Goal: Check status

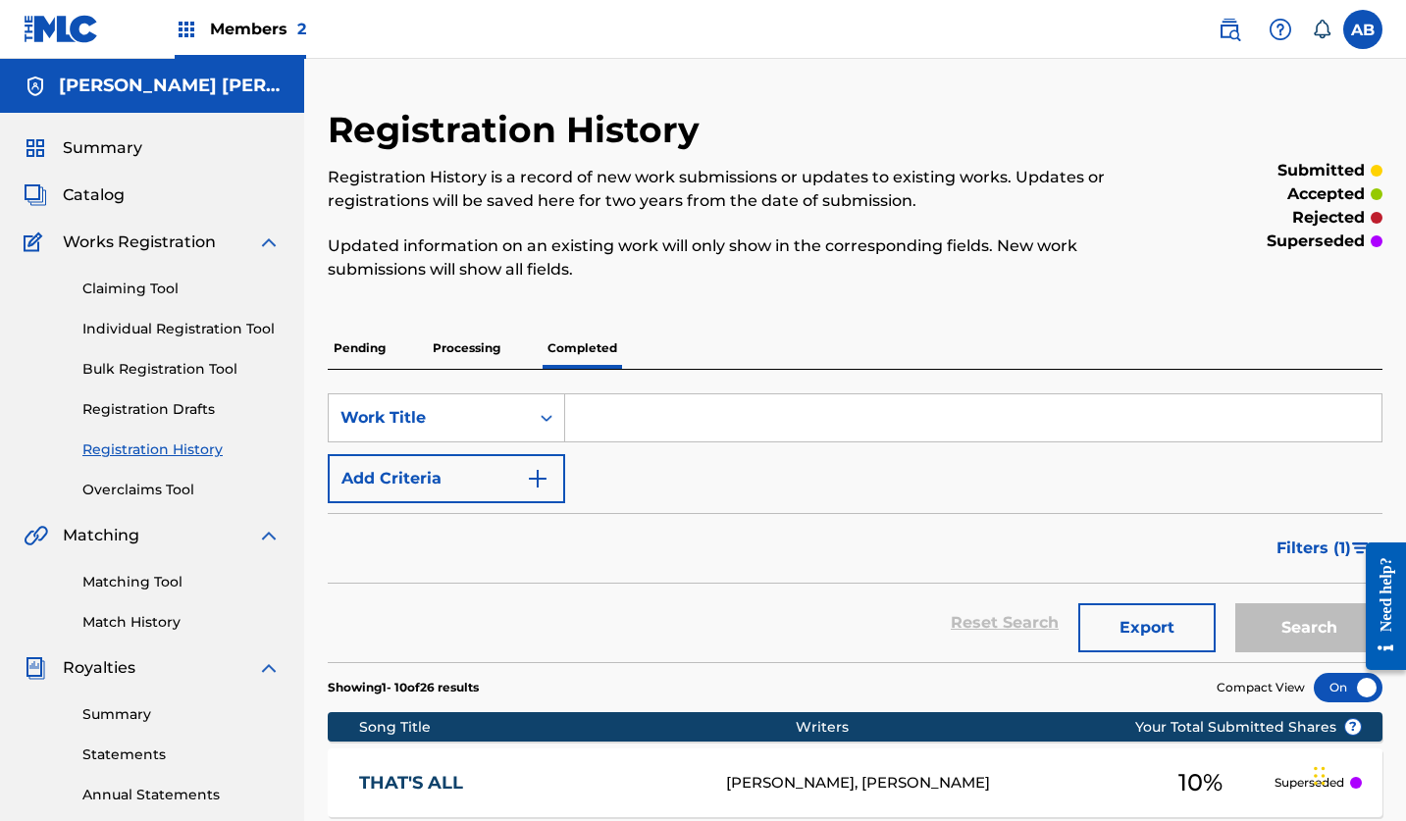
click at [461, 342] on p "Processing" at bounding box center [466, 348] width 79 height 41
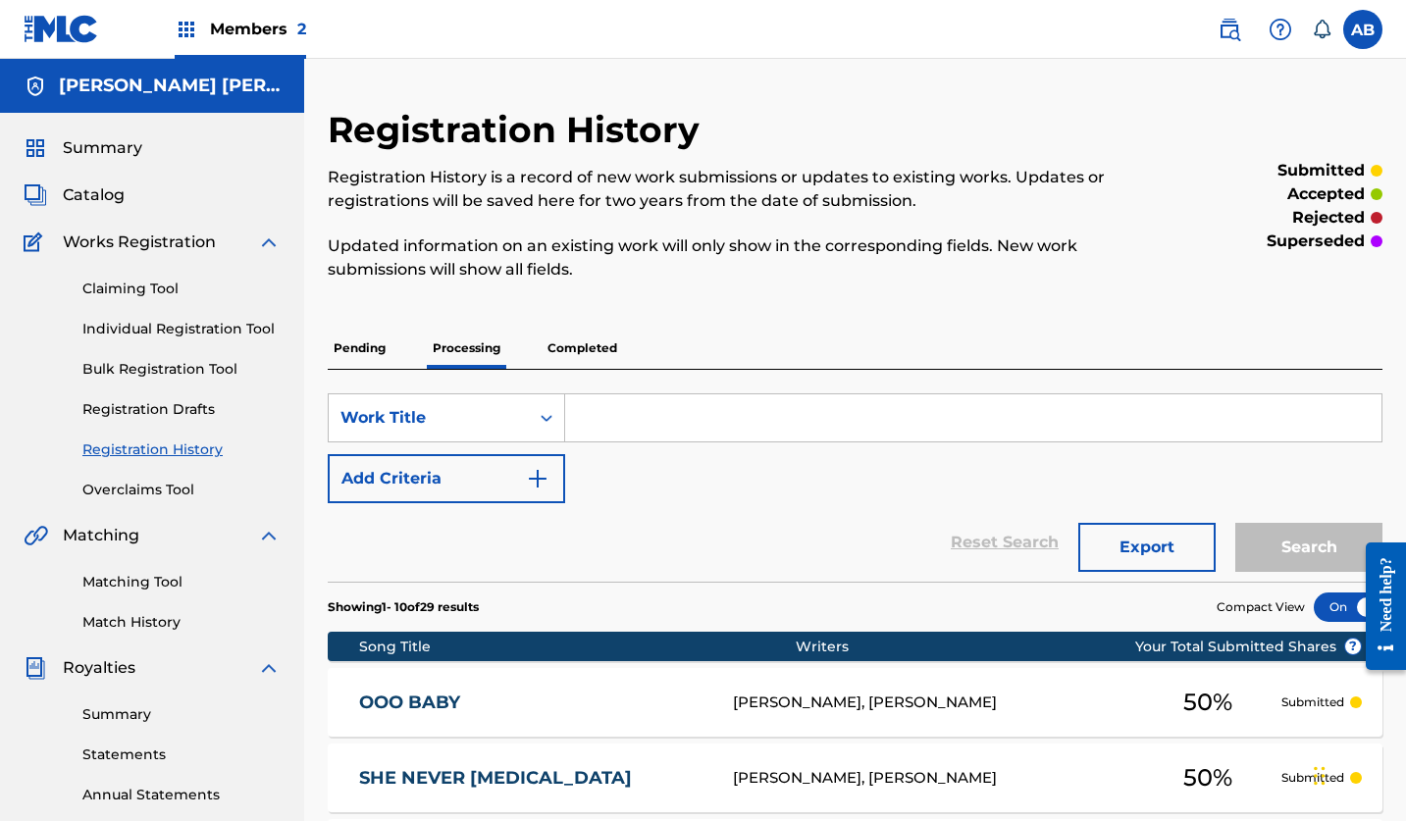
click at [574, 349] on p "Completed" at bounding box center [582, 348] width 81 height 41
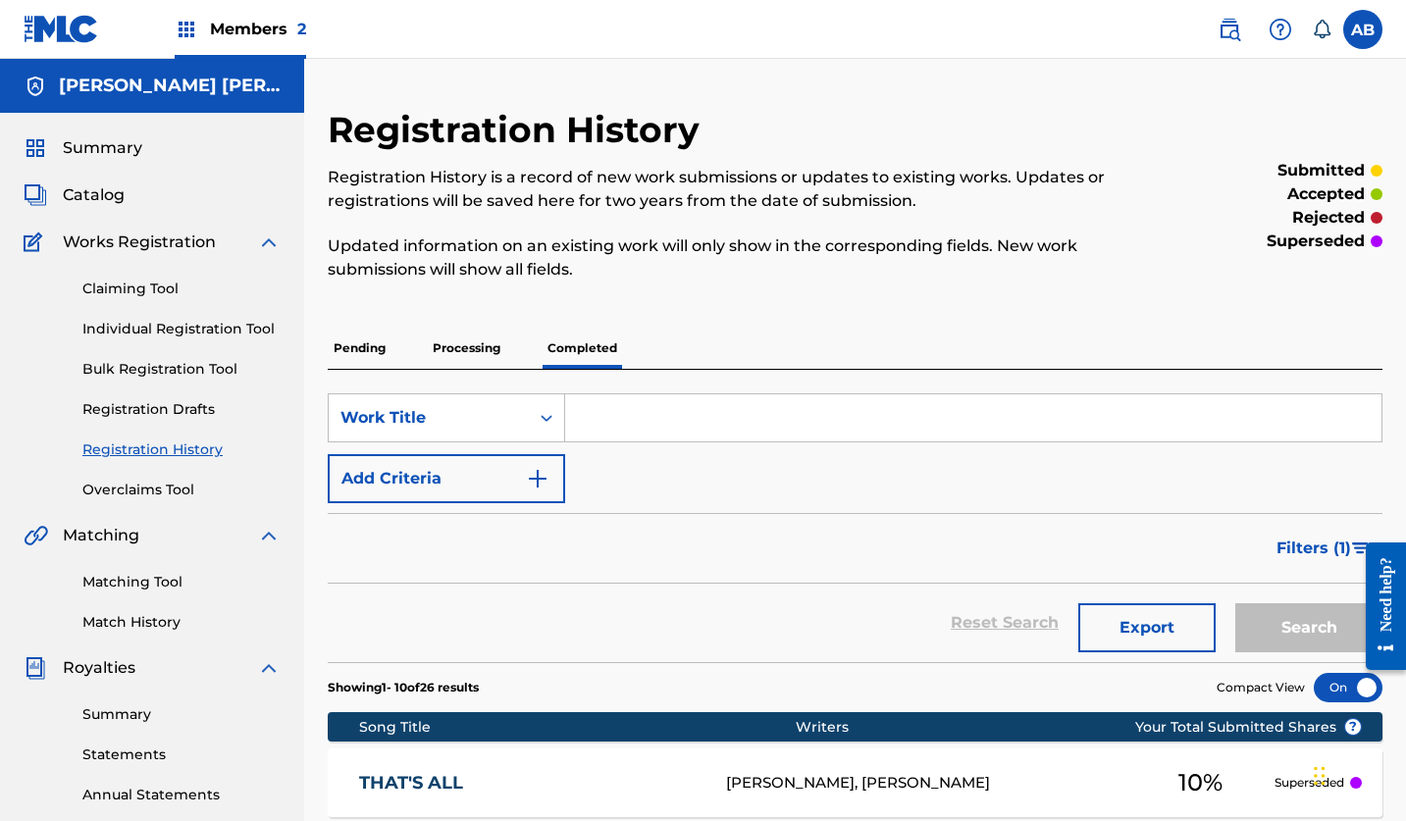
click at [244, 29] on span "Members 2" at bounding box center [258, 29] width 96 height 23
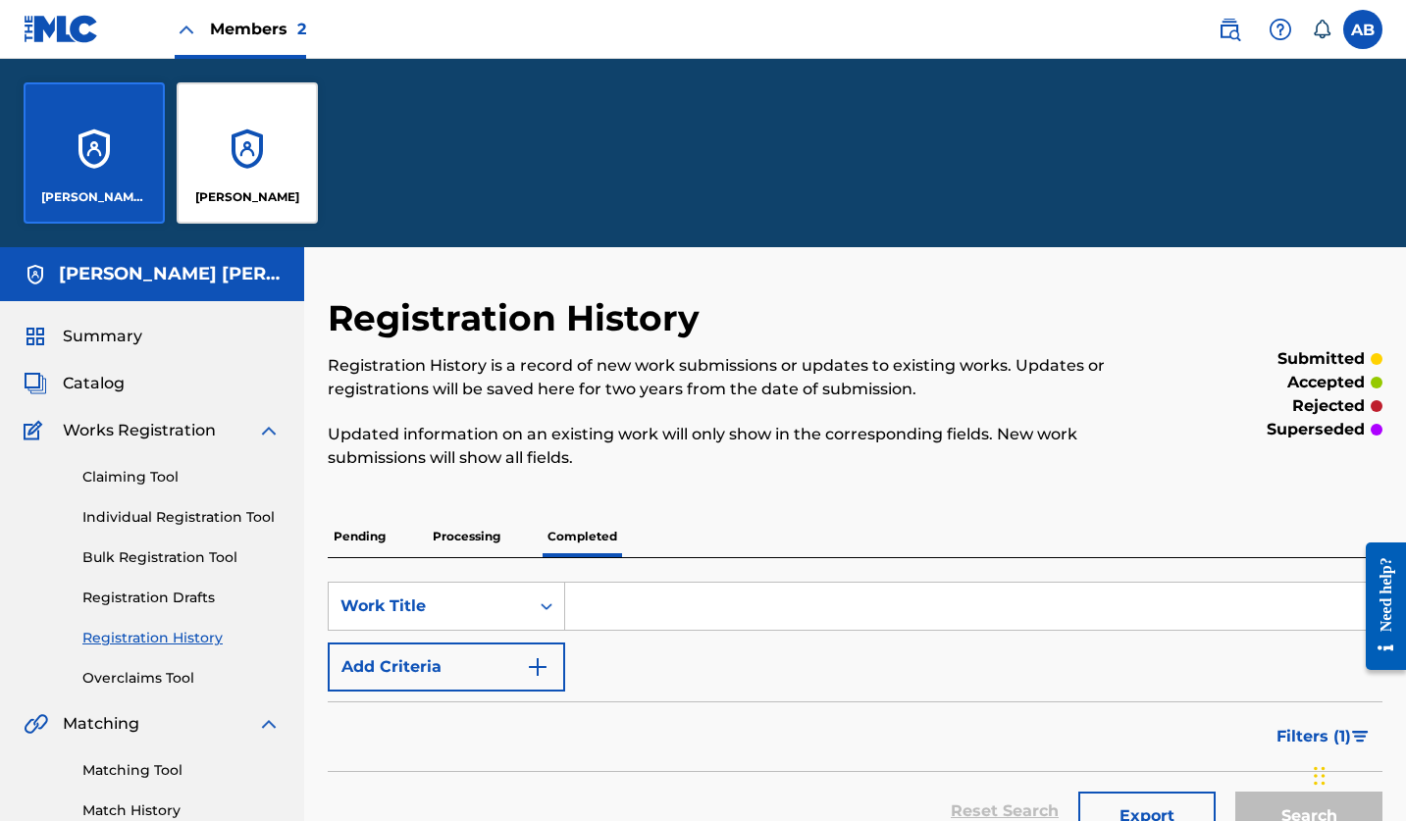
click at [234, 191] on p "[PERSON_NAME]" at bounding box center [247, 197] width 104 height 18
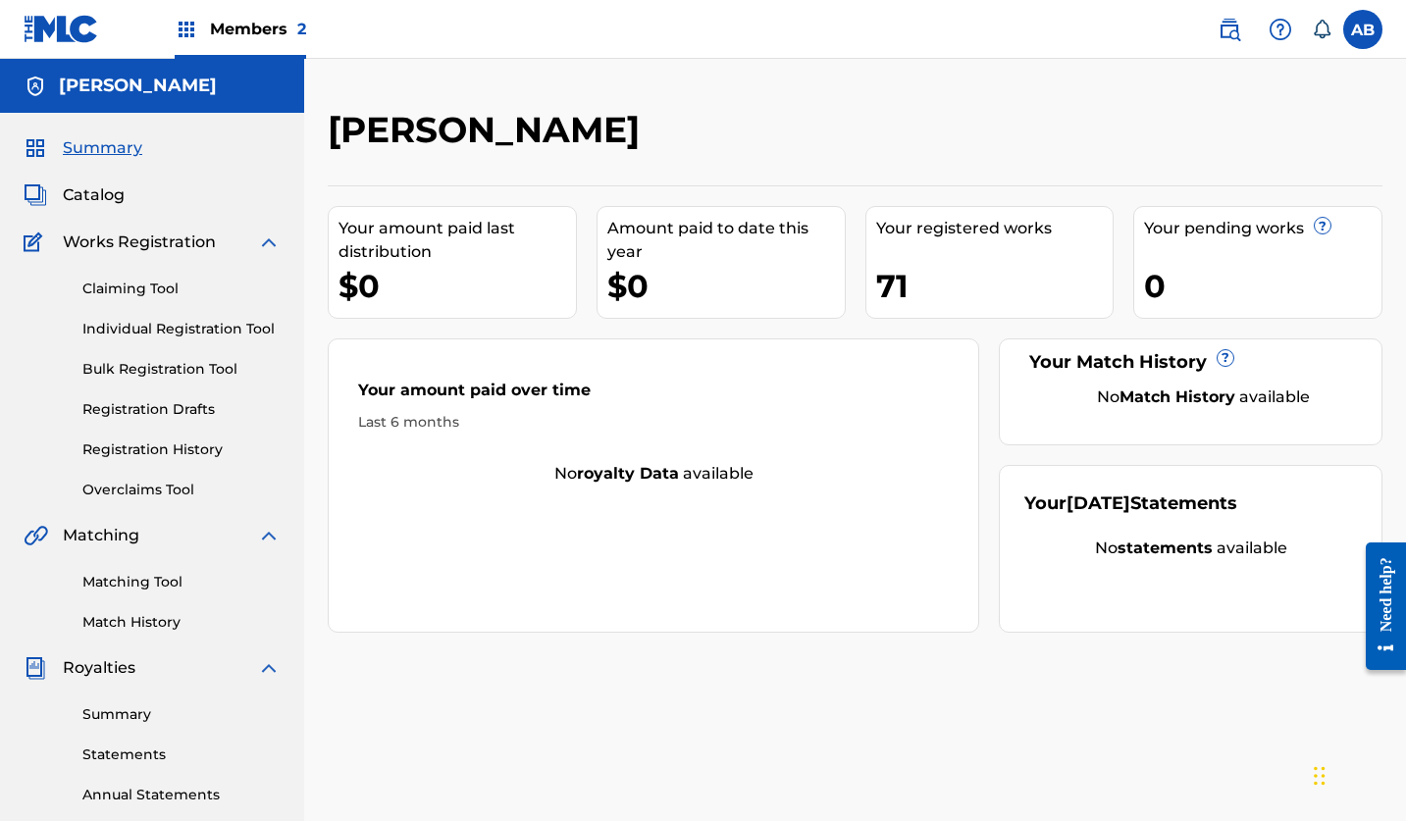
click at [127, 716] on link "Summary" at bounding box center [181, 715] width 198 height 21
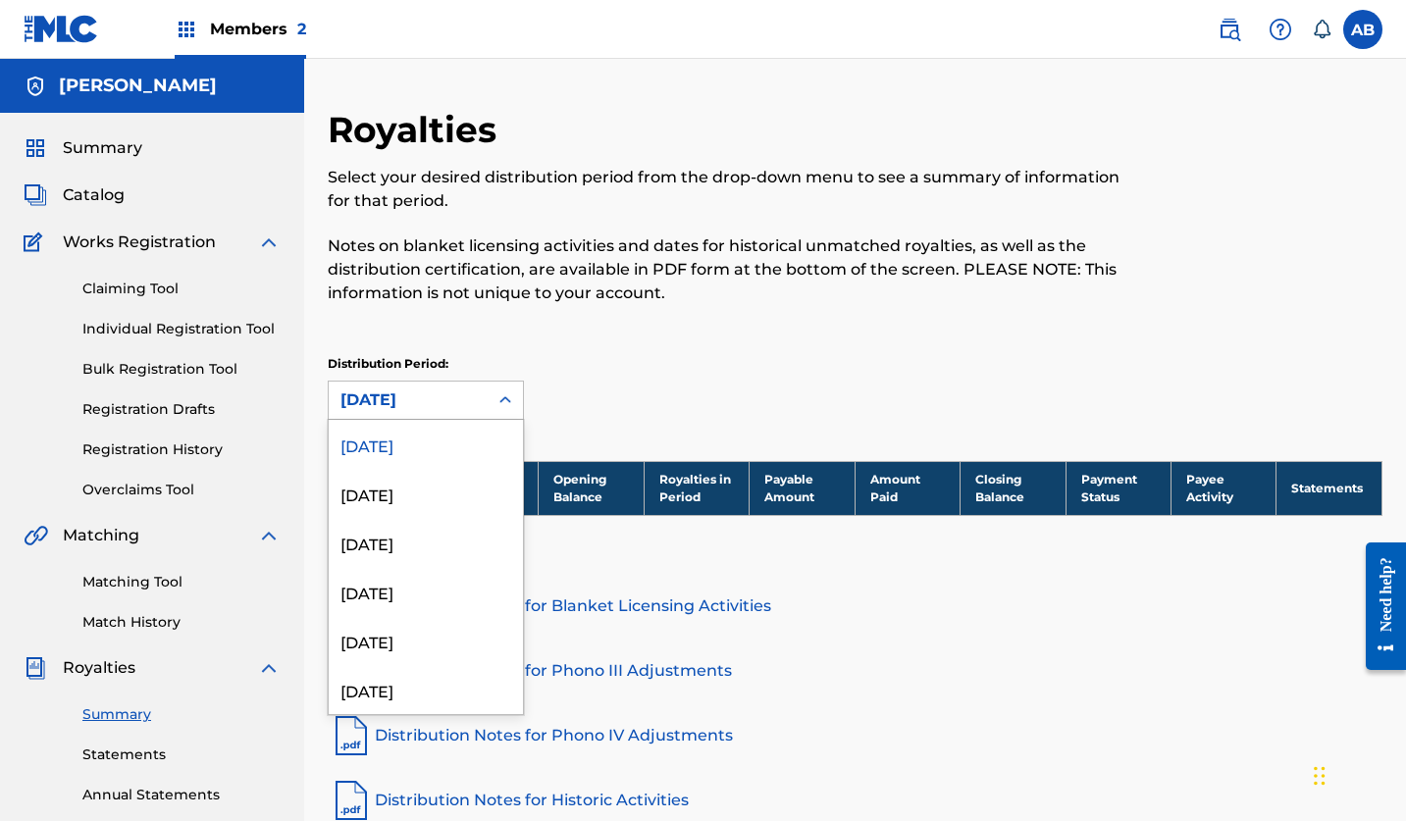
click at [504, 393] on icon at bounding box center [506, 401] width 20 height 20
click at [668, 381] on div "Distribution Period: [DATE], 51 of 54. 54 results available. Use Up and Down to…" at bounding box center [855, 387] width 1055 height 65
